Goal: Information Seeking & Learning: Find specific fact

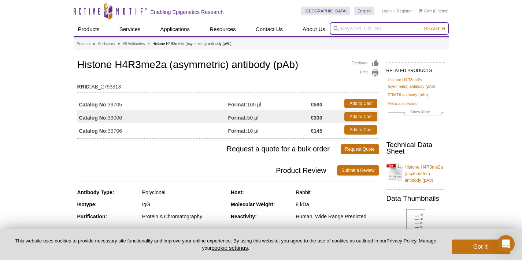
click at [342, 31] on input "search" at bounding box center [389, 28] width 119 height 12
click at [435, 29] on button "Search" at bounding box center [434, 28] width 26 height 7
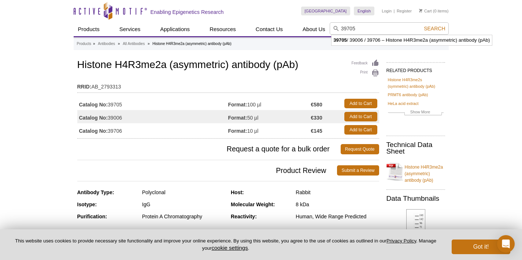
click at [358, 37] on li "39705 / 39006 / 39706 – Histone H4R3me2a (asymmetric) antibody (pAb)" at bounding box center [411, 40] width 160 height 10
type input "39705 / 39006 / 39706 – Histone H4R3me2a (asymmetric) antibody (pAb)"
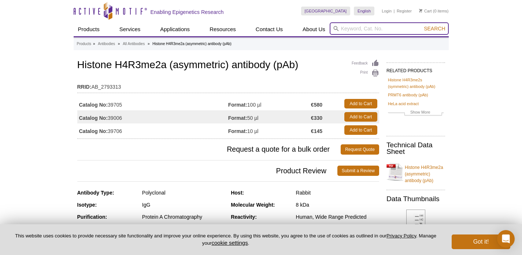
click at [357, 27] on input "search" at bounding box center [389, 28] width 119 height 12
type input "39709"
click at [435, 29] on button "Search" at bounding box center [434, 28] width 26 height 7
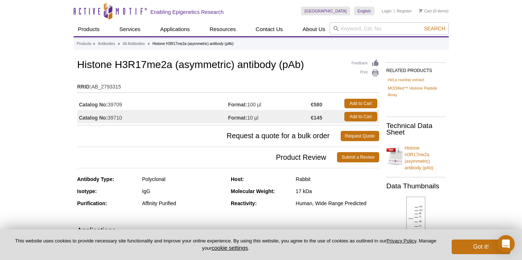
click at [114, 119] on td "Catalog No: 39710" at bounding box center [152, 116] width 151 height 13
click at [119, 129] on h3 "Request a quote for a bulk order Request Quote" at bounding box center [228, 136] width 302 height 18
